Goal: Information Seeking & Learning: Learn about a topic

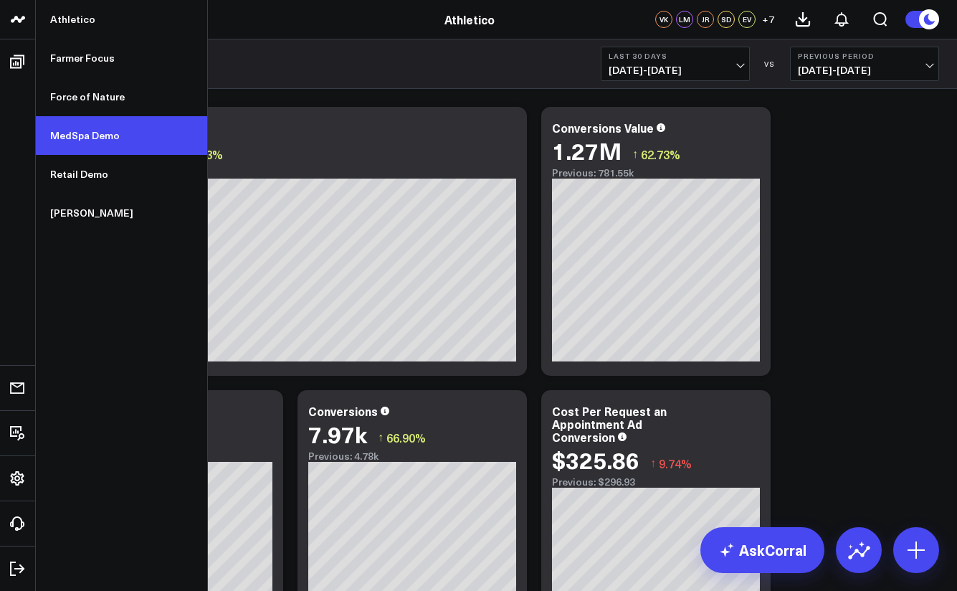
scroll to position [2, 0]
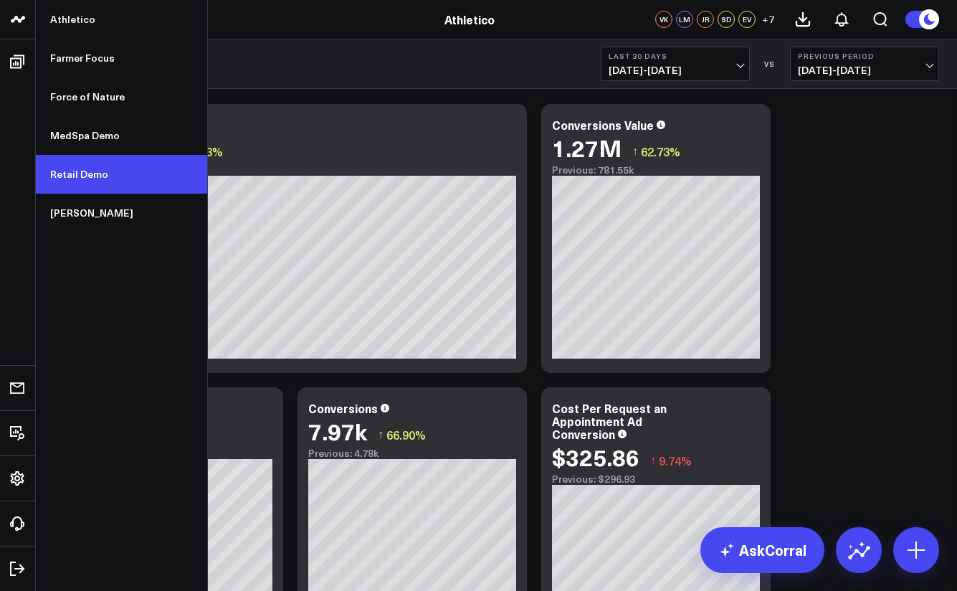
click at [82, 171] on link "Retail Demo" at bounding box center [121, 174] width 171 height 39
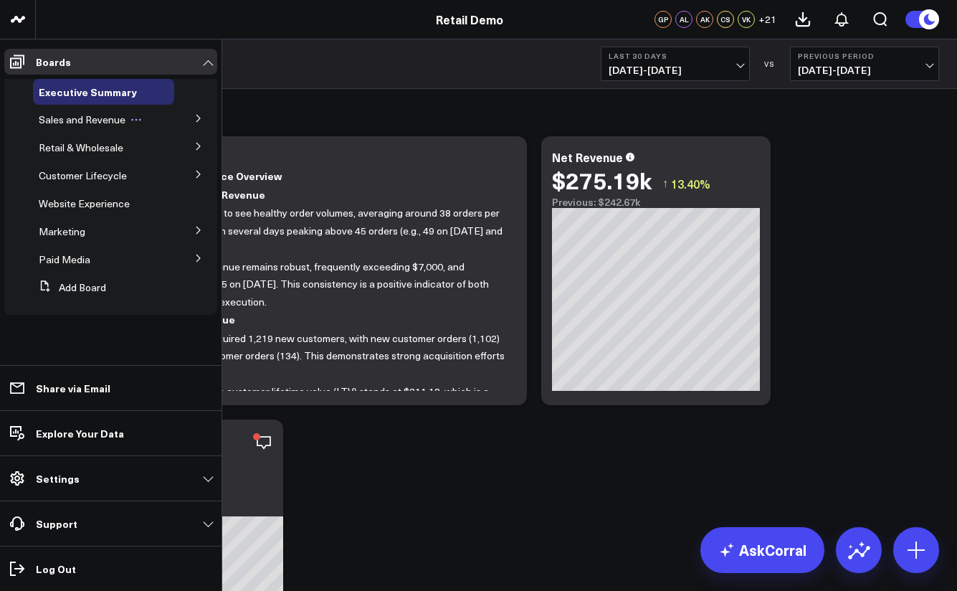
click at [81, 122] on span "Sales and Revenue" at bounding box center [82, 120] width 87 height 14
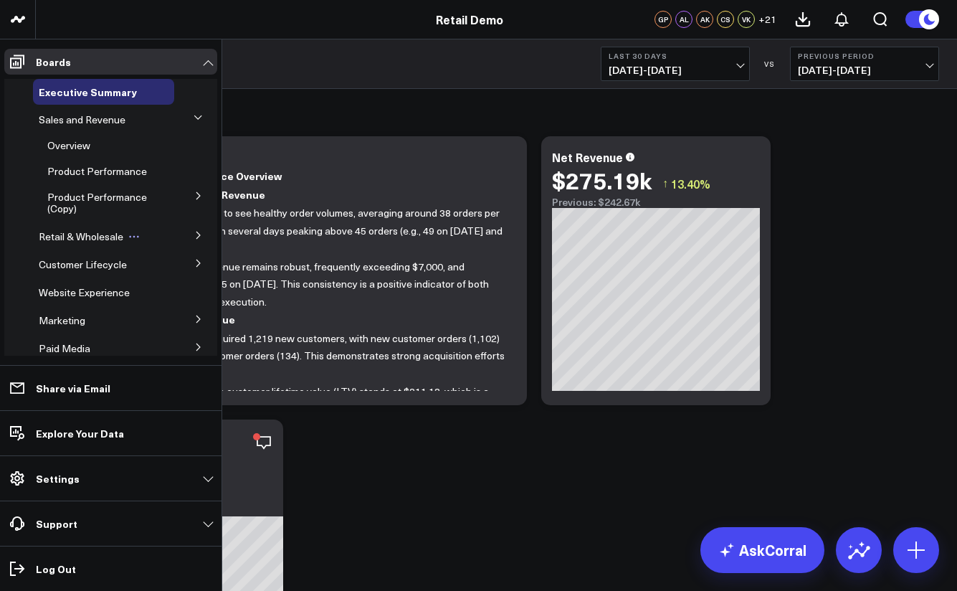
click at [92, 237] on span "Retail & Wholesale" at bounding box center [81, 236] width 85 height 14
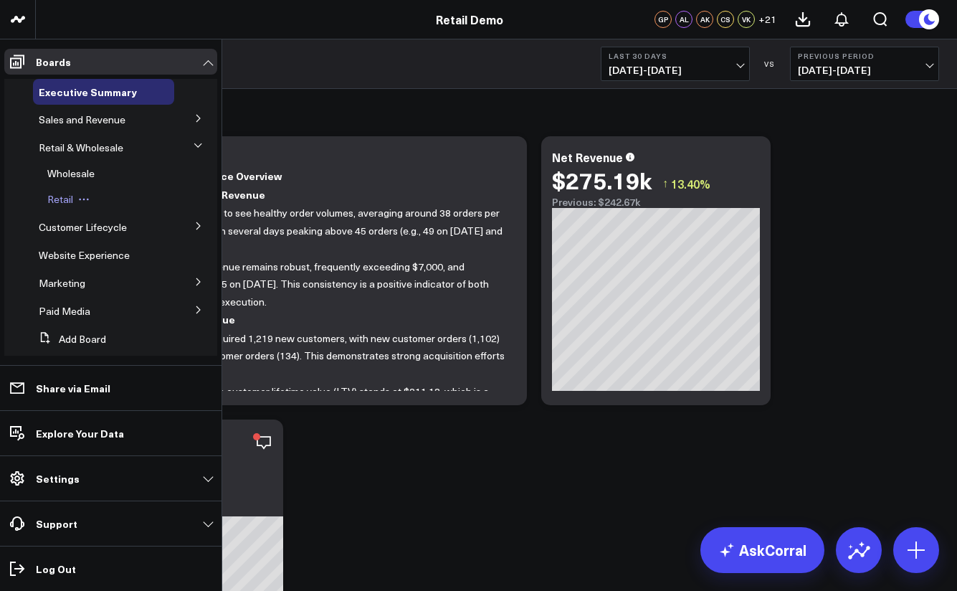
click at [63, 198] on span "Retail" at bounding box center [60, 199] width 26 height 14
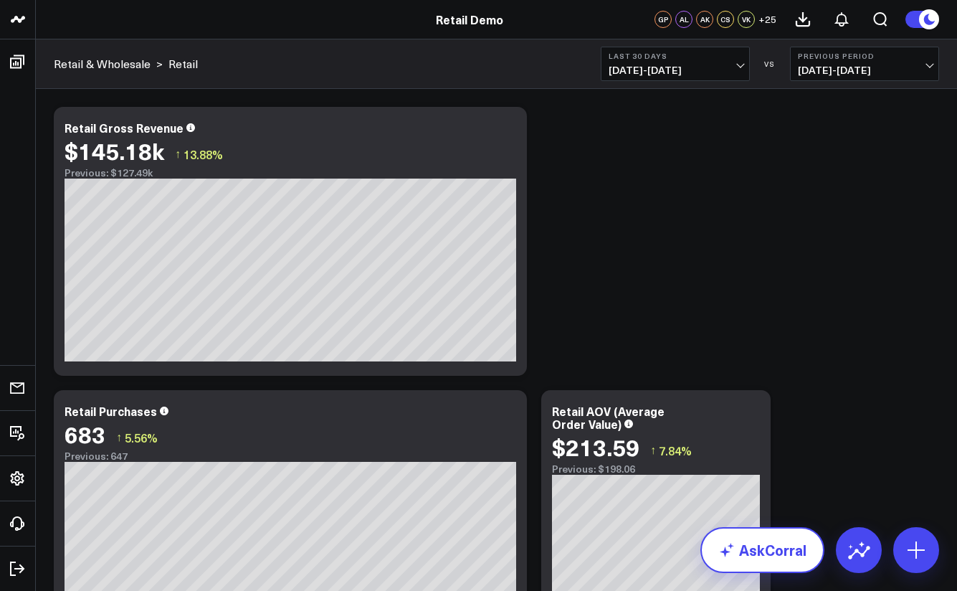
click at [779, 554] on link "AskCorral" at bounding box center [763, 550] width 124 height 46
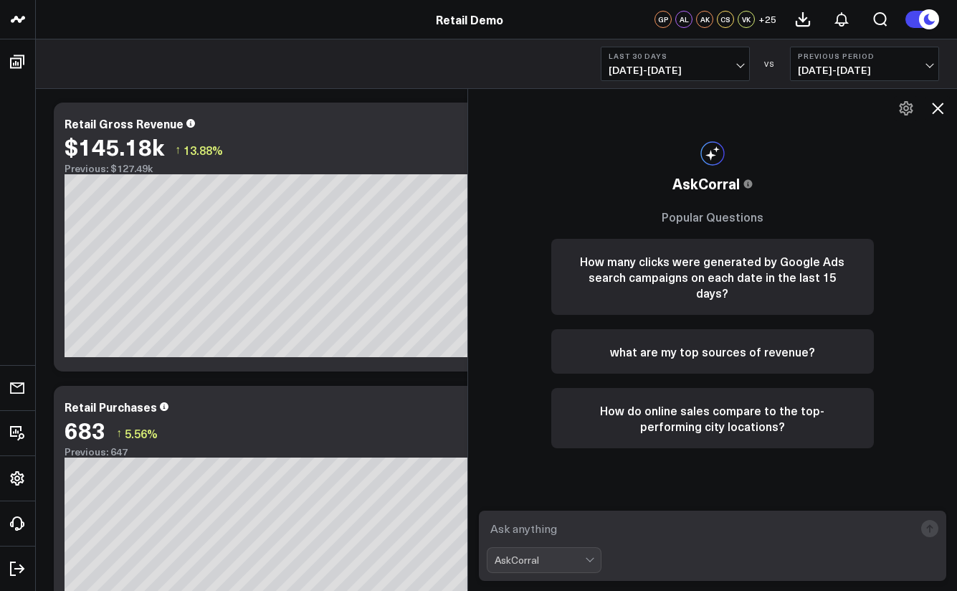
click at [603, 518] on textarea at bounding box center [701, 529] width 428 height 26
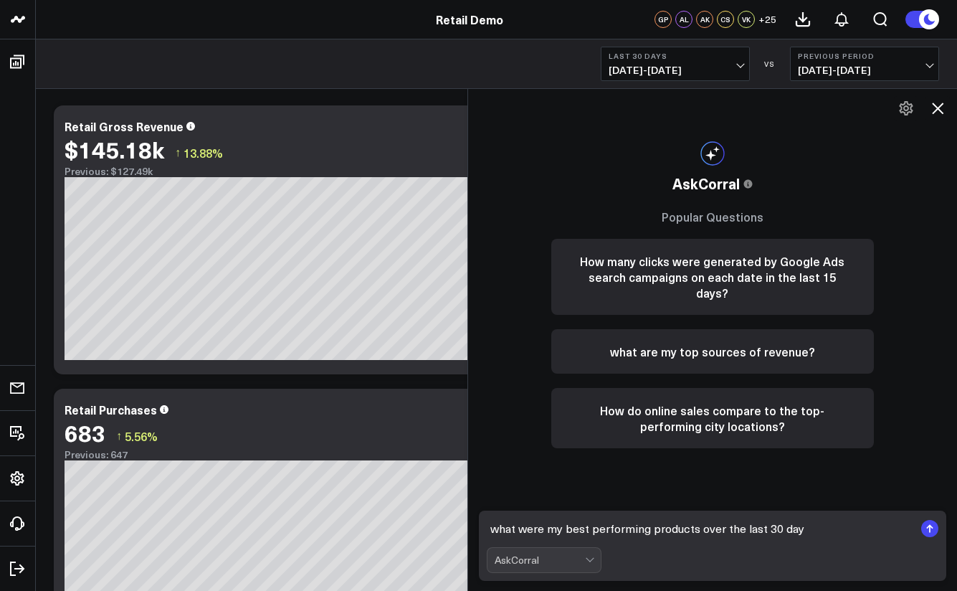
type textarea "what were my best performing products over the last 30 days"
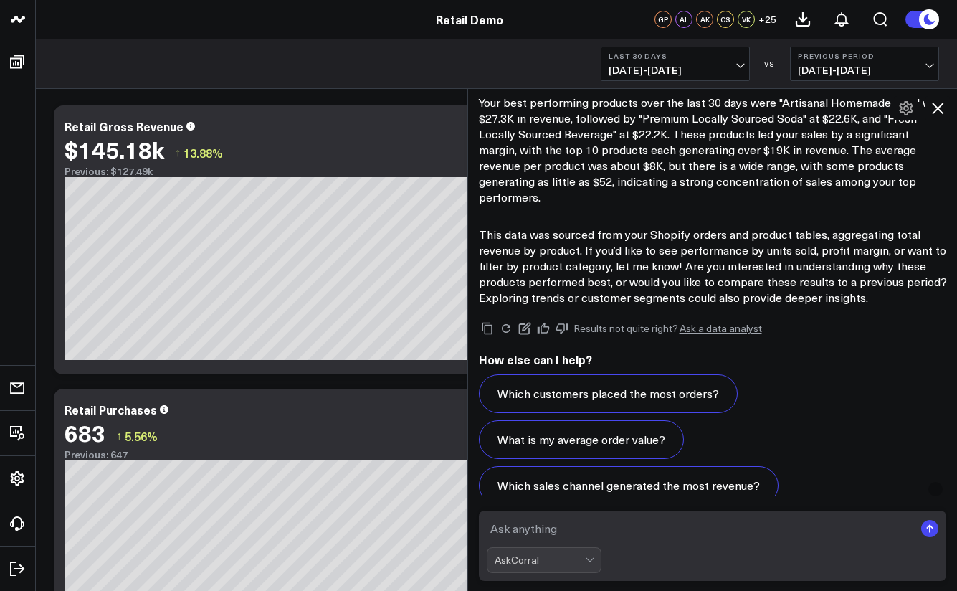
scroll to position [1275, 0]
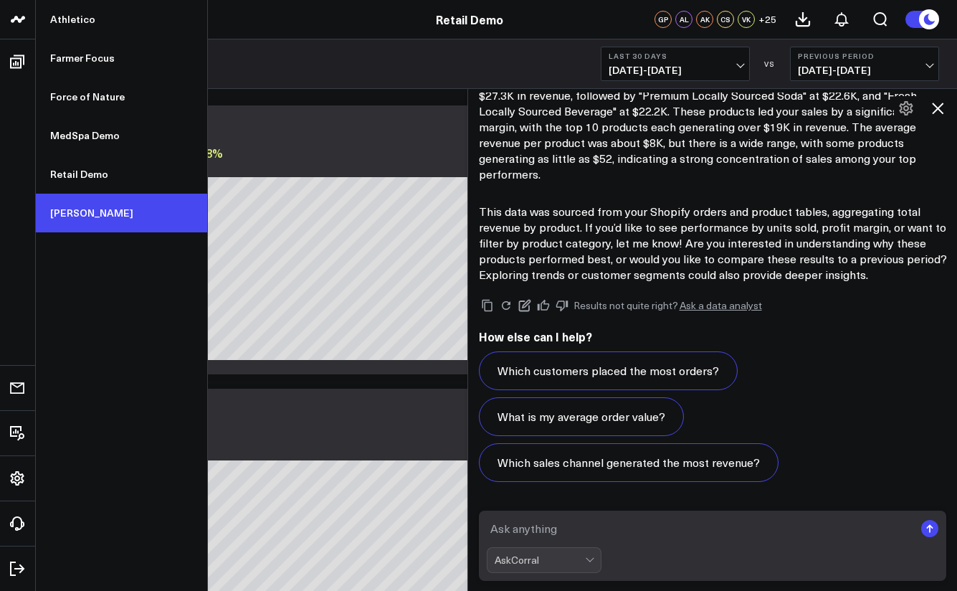
click at [80, 200] on link "[PERSON_NAME]" at bounding box center [121, 213] width 171 height 39
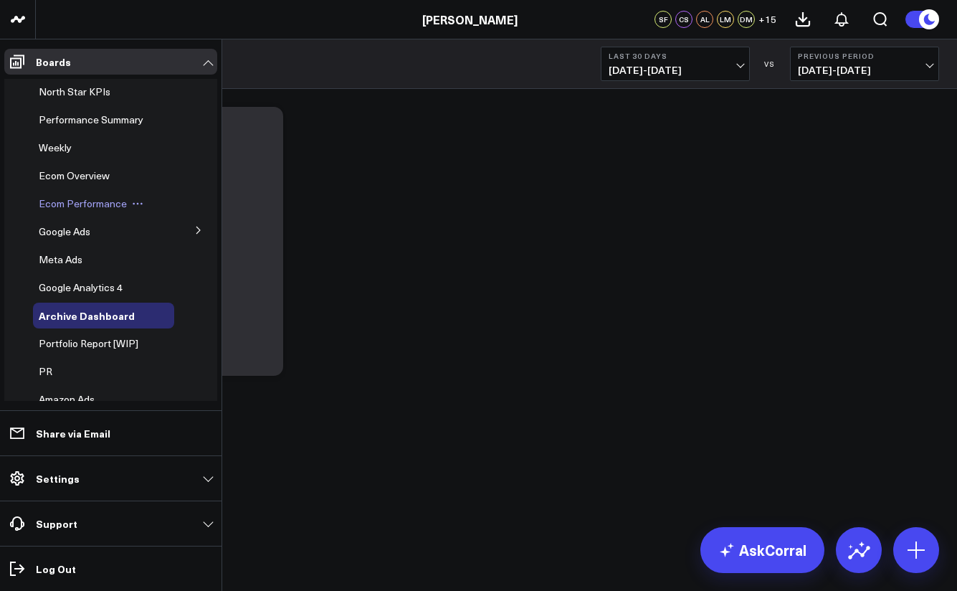
click at [67, 203] on span "Ecom Performance" at bounding box center [83, 203] width 88 height 14
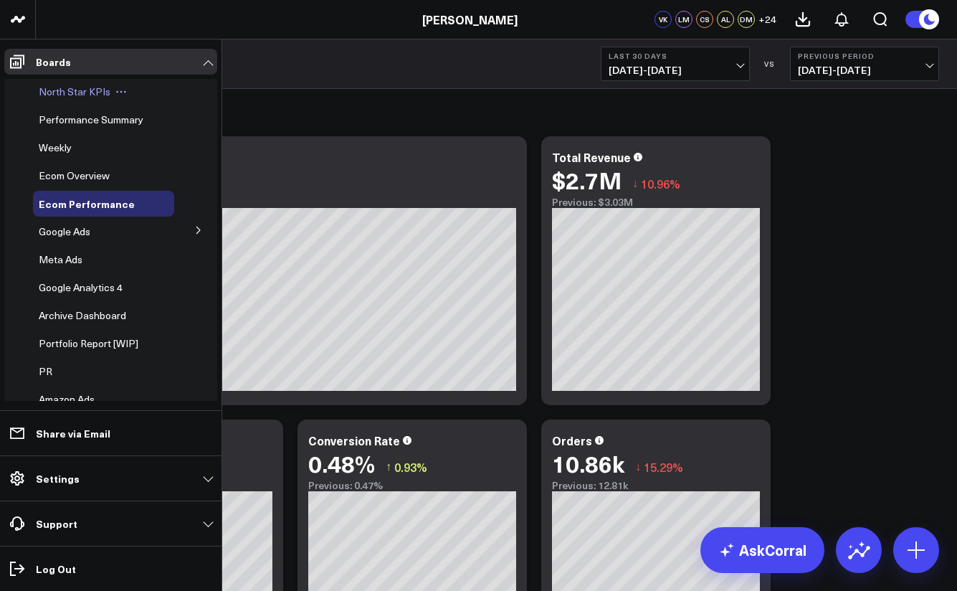
click at [77, 93] on span "North Star KPIs" at bounding box center [75, 92] width 72 height 14
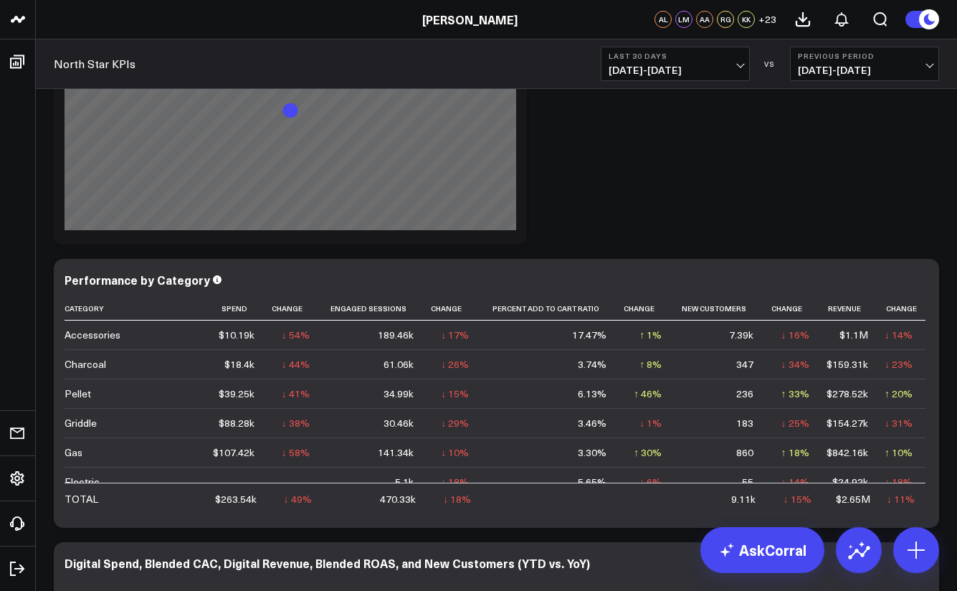
scroll to position [1386, 0]
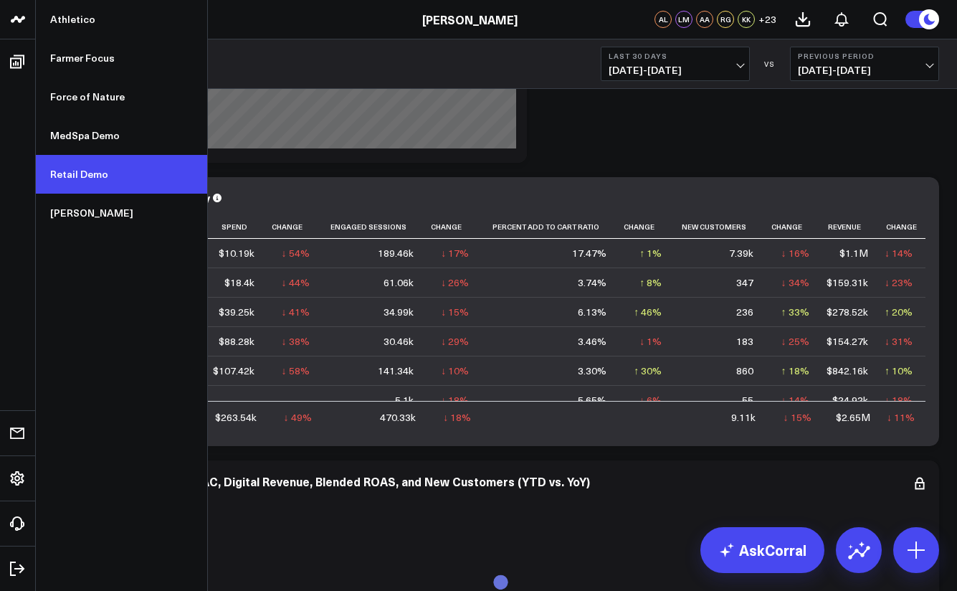
click at [75, 169] on link "Retail Demo" at bounding box center [121, 174] width 171 height 39
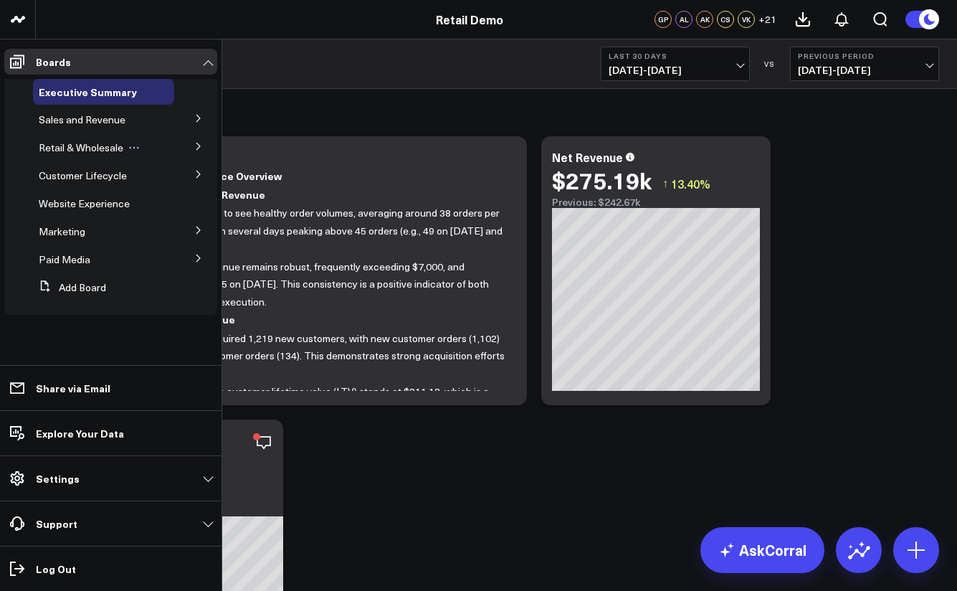
click at [82, 148] on span "Retail & Wholesale" at bounding box center [81, 148] width 85 height 14
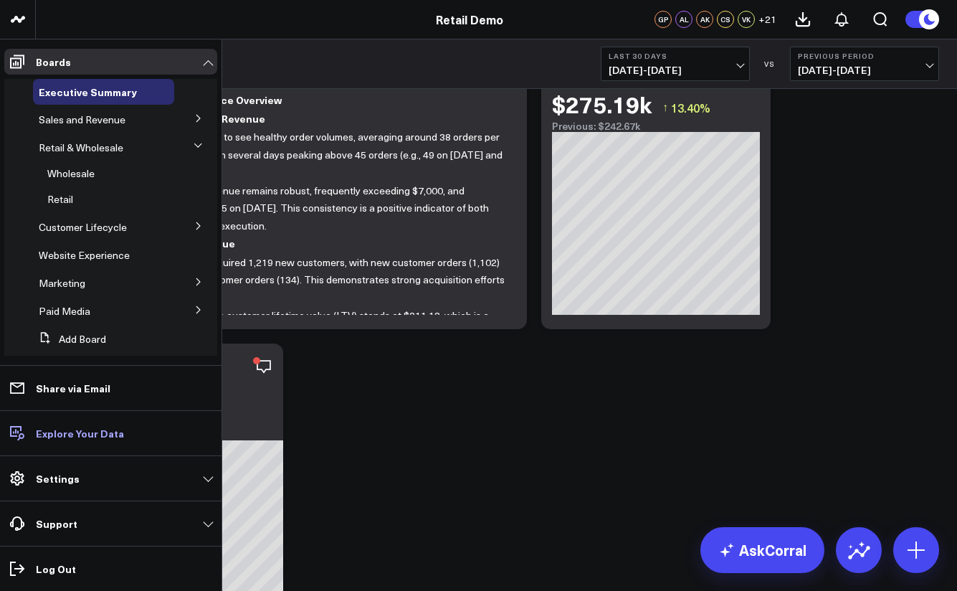
scroll to position [90, 0]
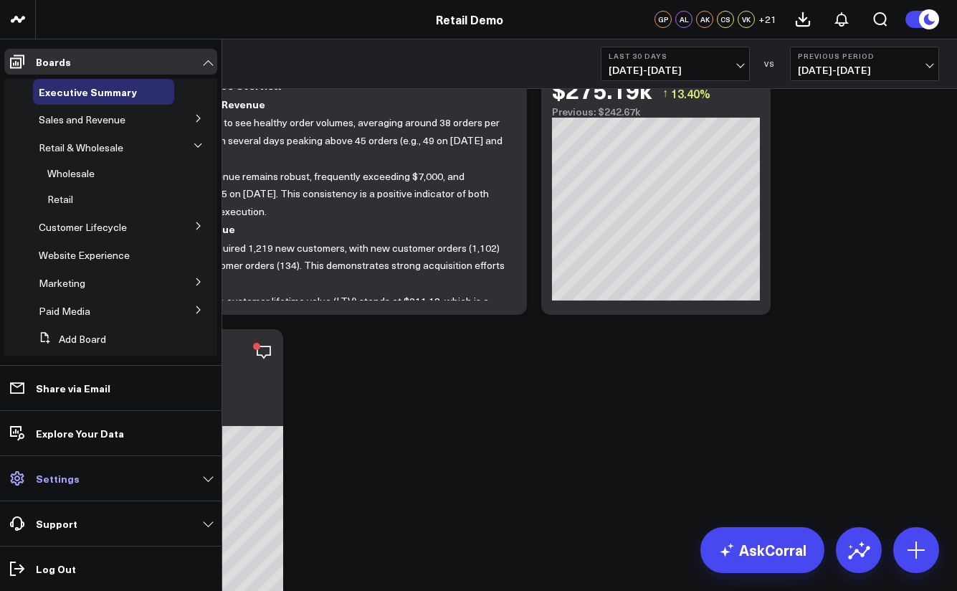
click at [59, 474] on p "Settings" at bounding box center [58, 478] width 44 height 11
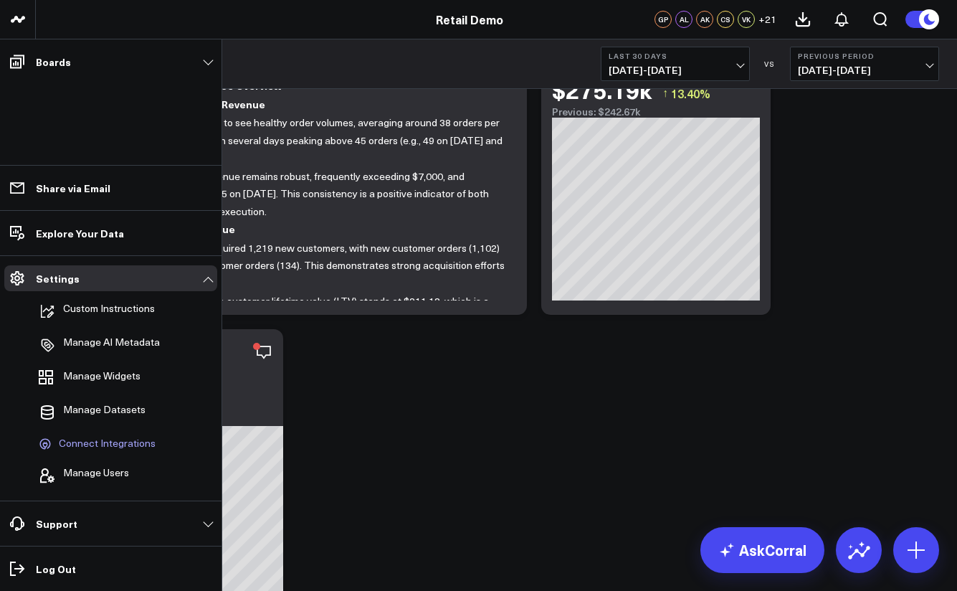
click at [101, 441] on span "Connect Integrations" at bounding box center [107, 443] width 97 height 13
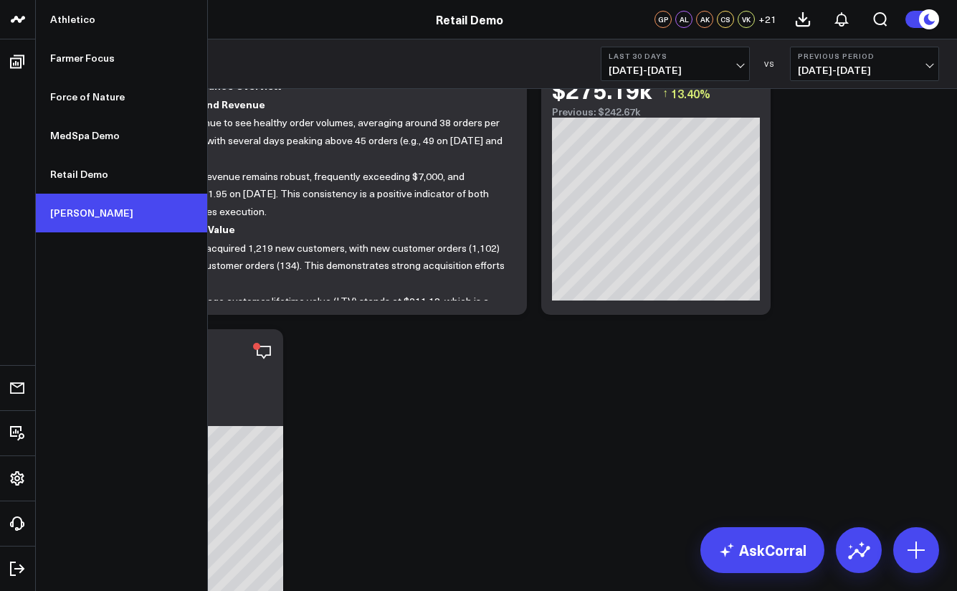
click at [87, 212] on link "[PERSON_NAME]" at bounding box center [121, 213] width 171 height 39
